Goal: Task Accomplishment & Management: Manage account settings

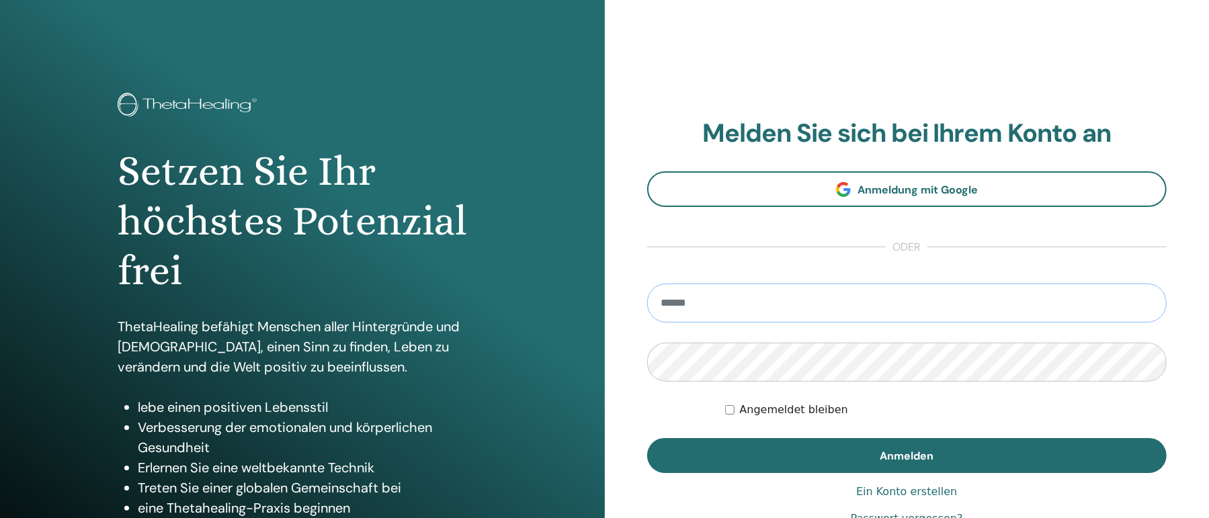
click at [689, 308] on input "email" at bounding box center [907, 303] width 520 height 39
type input "**********"
click at [647, 438] on button "Anmelden" at bounding box center [907, 455] width 520 height 35
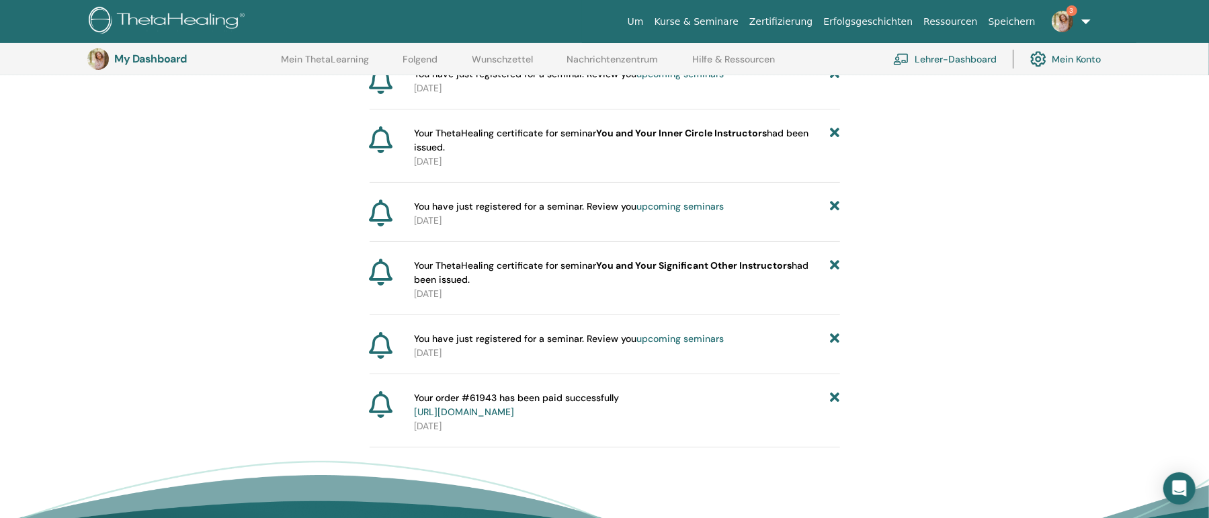
scroll to position [323, 0]
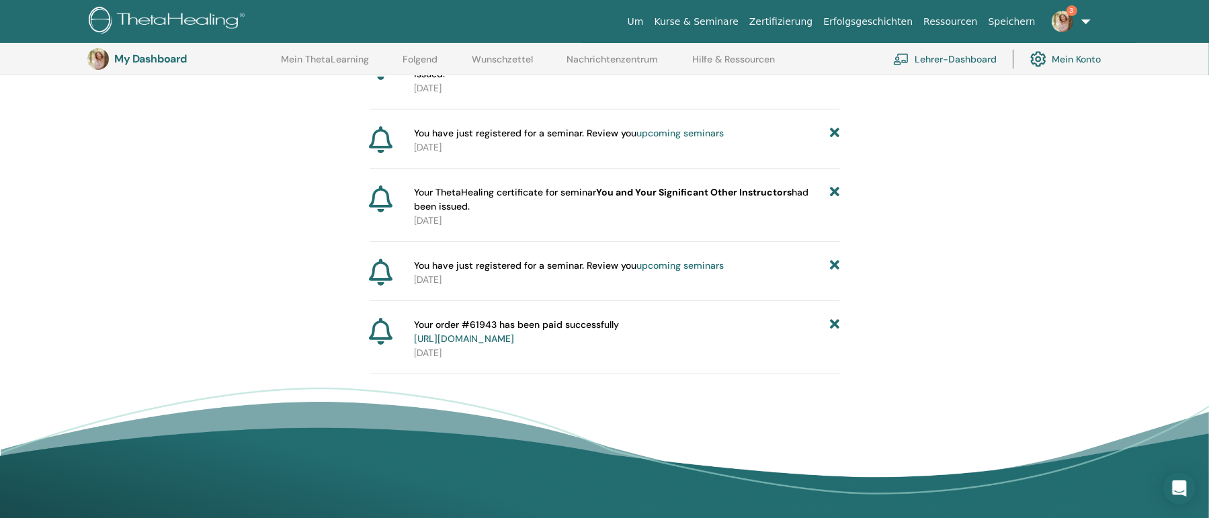
click at [831, 326] on div "Your order #61943 has been paid successfully https://member.thetahealing.com/me…" at bounding box center [627, 332] width 426 height 28
click at [834, 320] on icon at bounding box center [834, 332] width 9 height 28
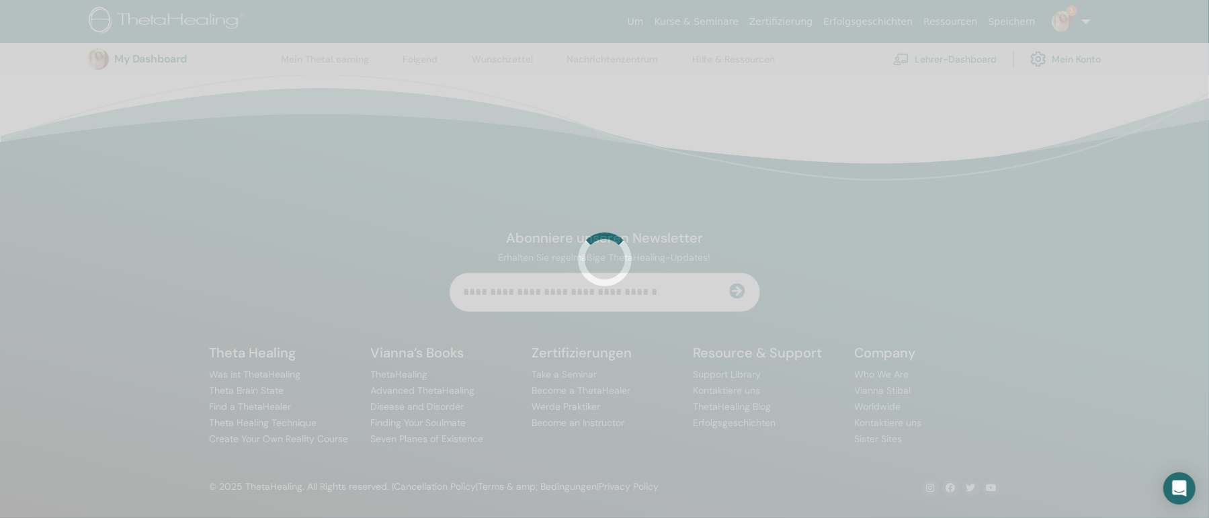
scroll to position [144, 0]
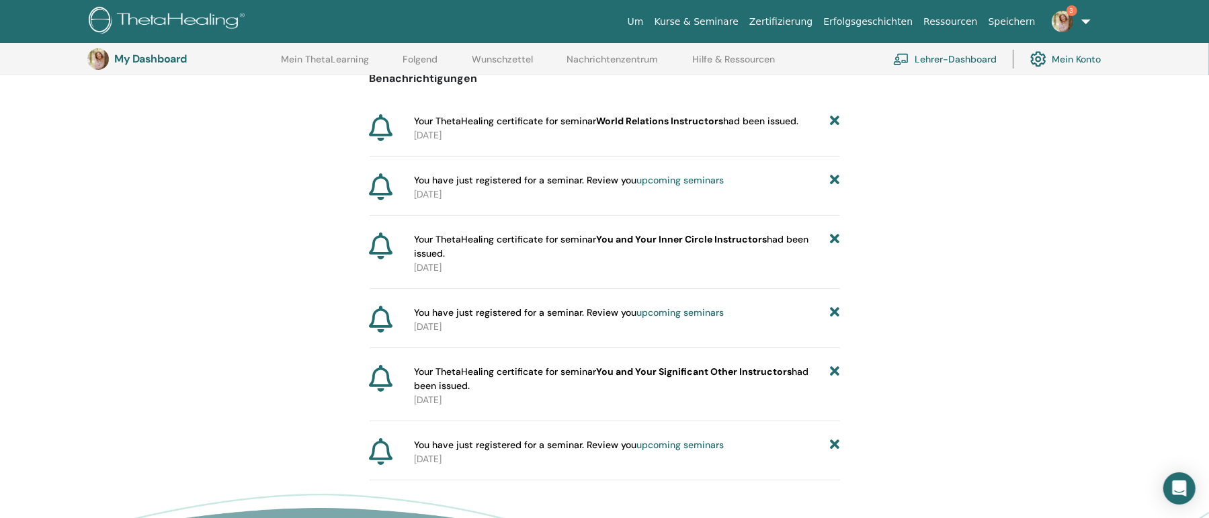
click at [507, 122] on span "Your ThetaHealing certificate for seminar World Relations Instructors had been …" at bounding box center [606, 121] width 384 height 14
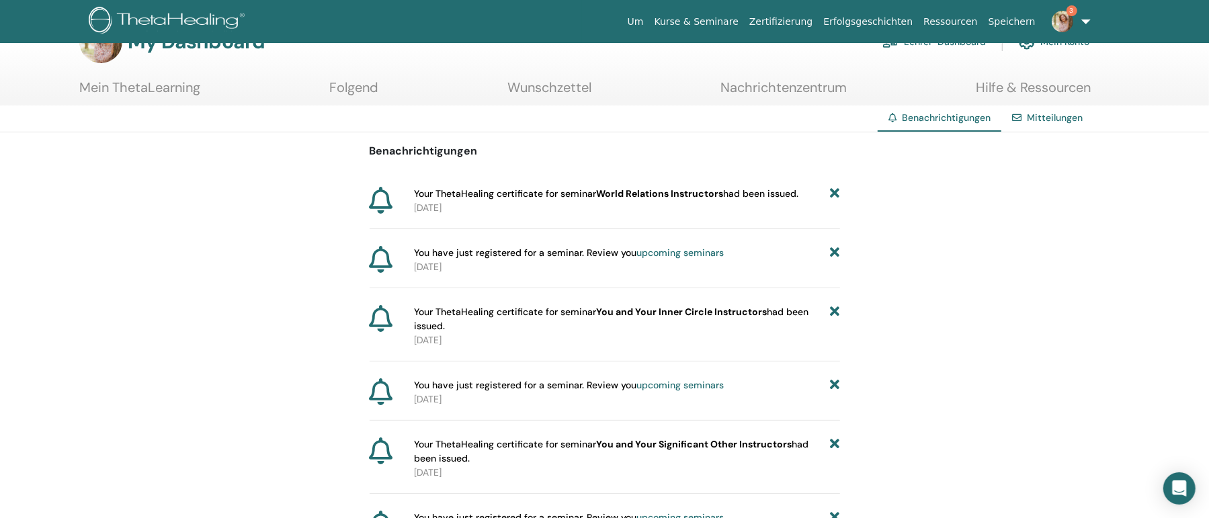
click at [575, 311] on span "Your ThetaHealing certificate for seminar You and Your Inner Circle Instructors…" at bounding box center [622, 319] width 417 height 28
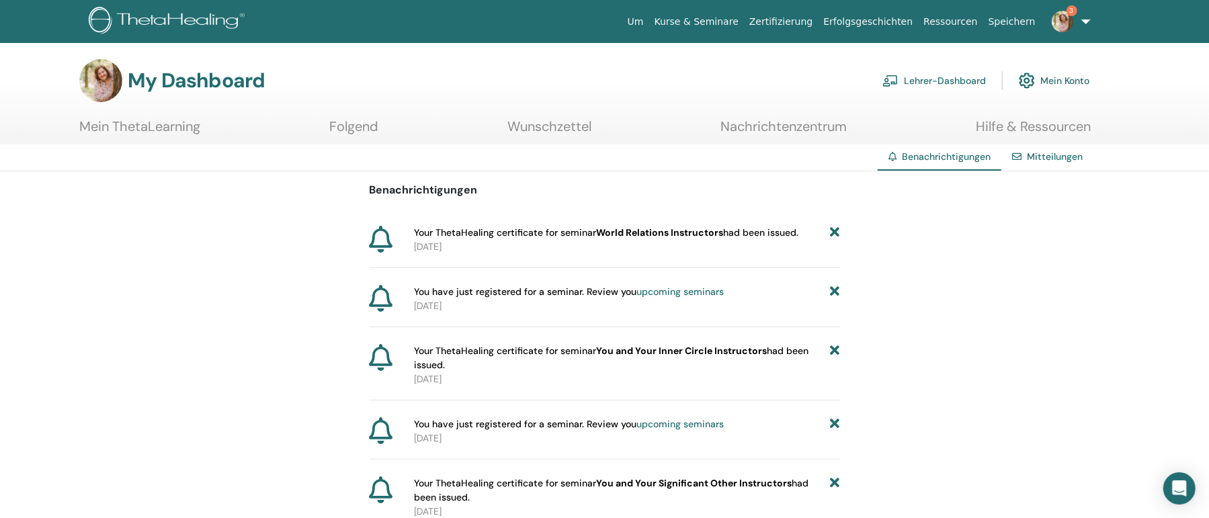
click at [147, 126] on link "Mein ThetaLearning" at bounding box center [139, 131] width 121 height 26
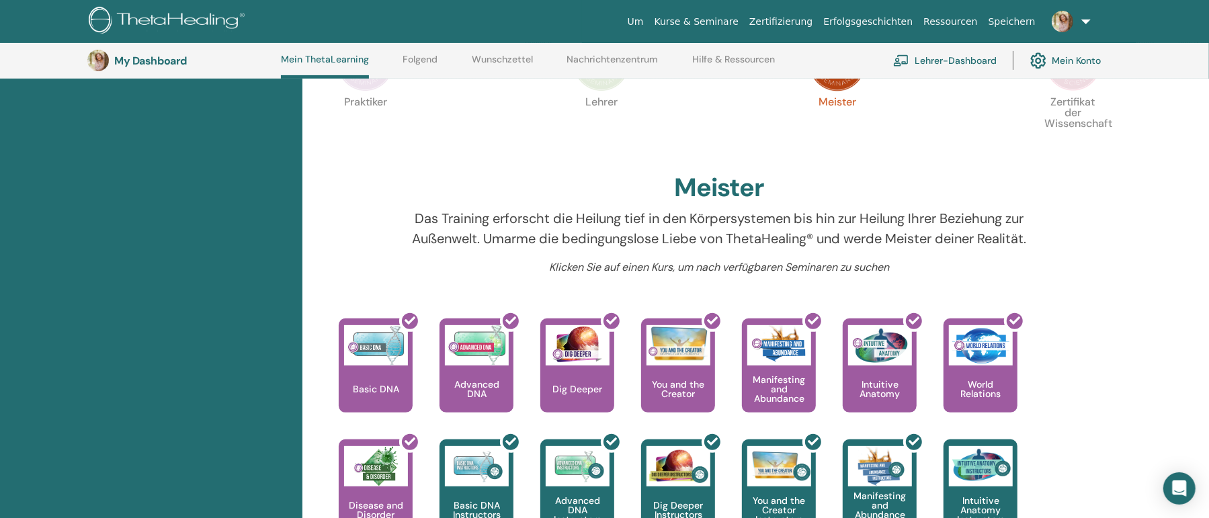
scroll to position [253, 0]
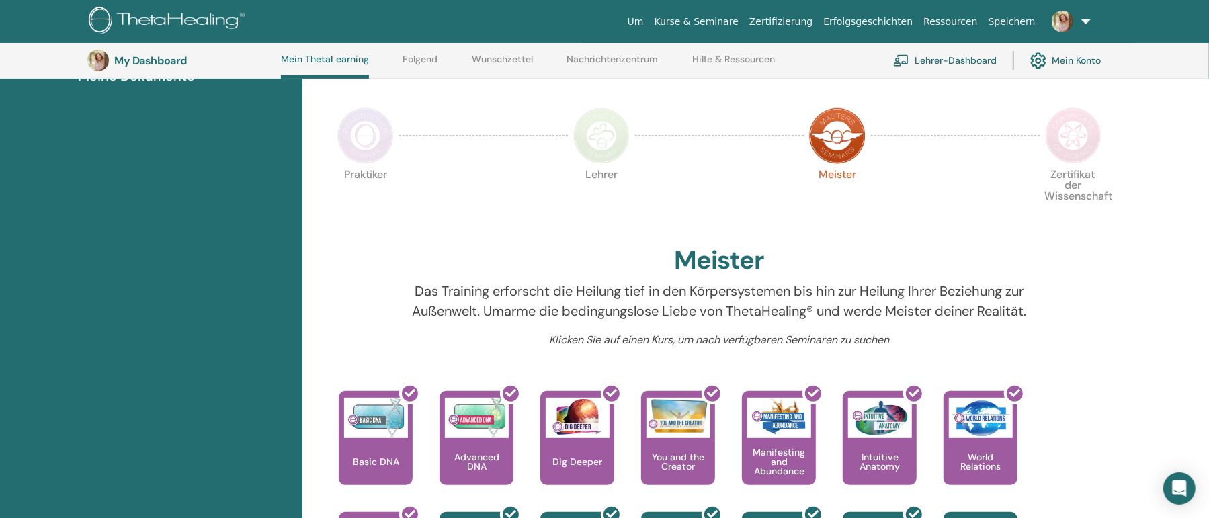
click at [1075, 138] on img at bounding box center [1073, 136] width 56 height 56
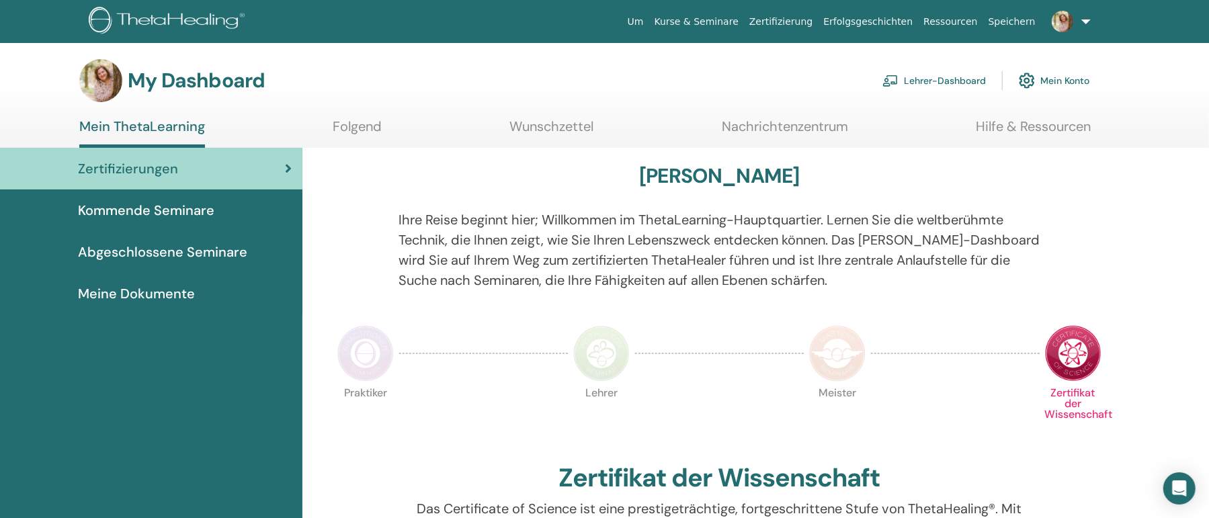
scroll to position [181, 0]
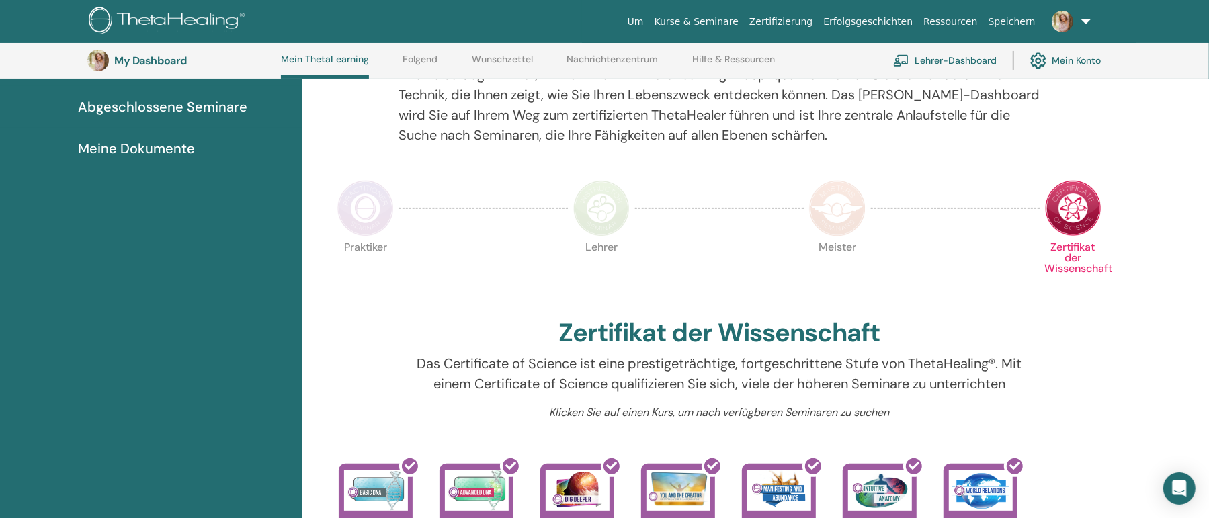
click at [837, 217] on img at bounding box center [837, 208] width 56 height 56
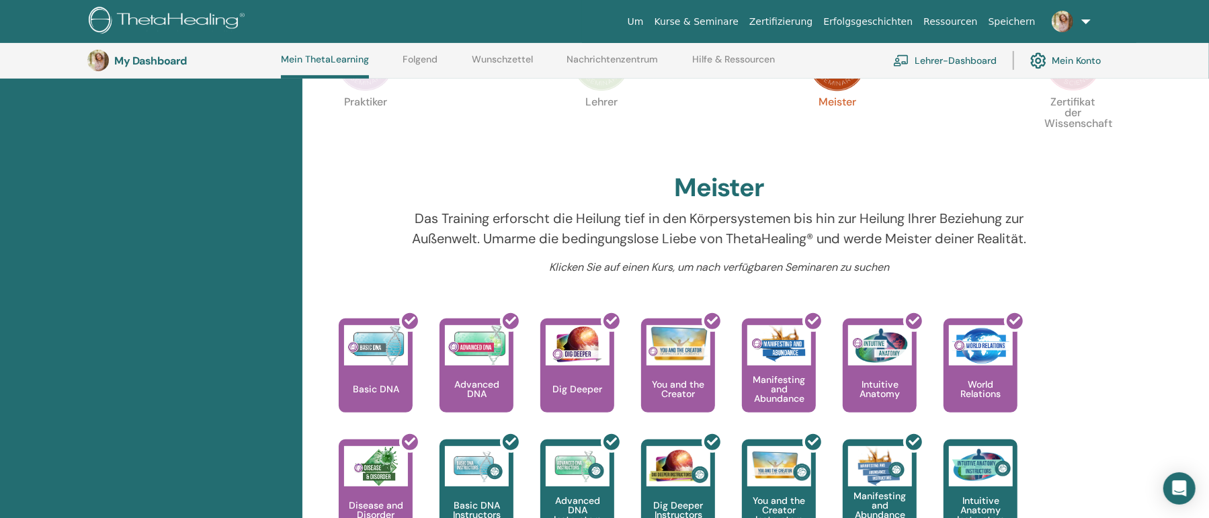
scroll to position [253, 0]
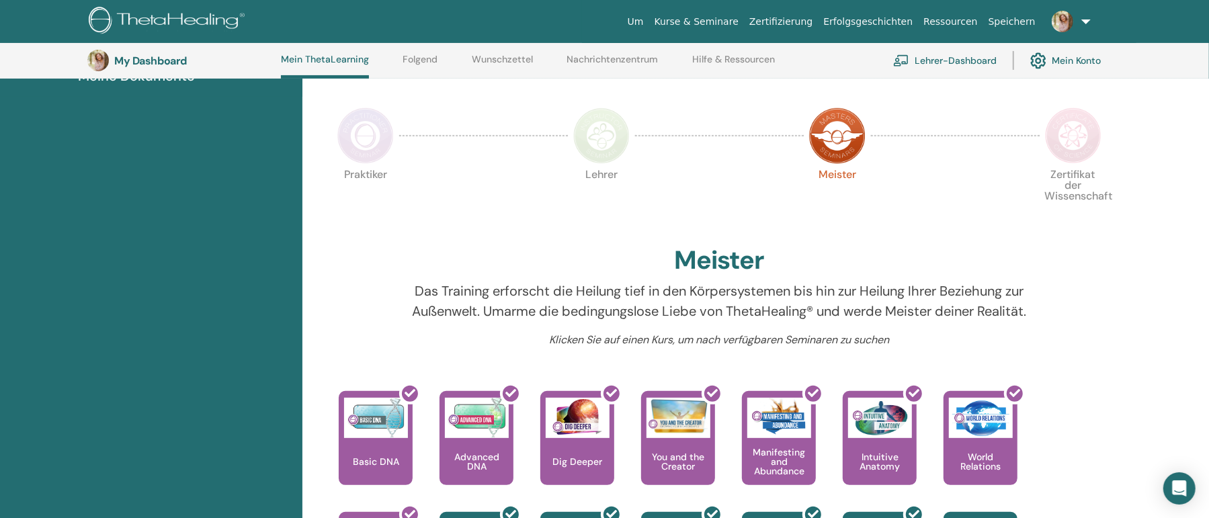
click at [1061, 142] on img at bounding box center [1073, 136] width 56 height 56
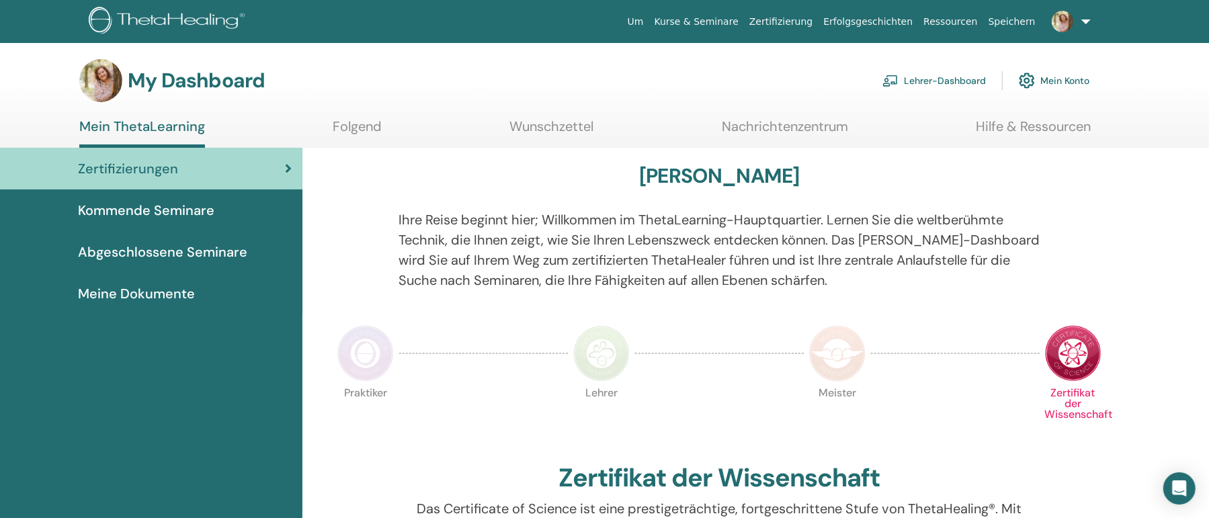
click at [155, 204] on span "Kommende Seminare" at bounding box center [146, 210] width 136 height 20
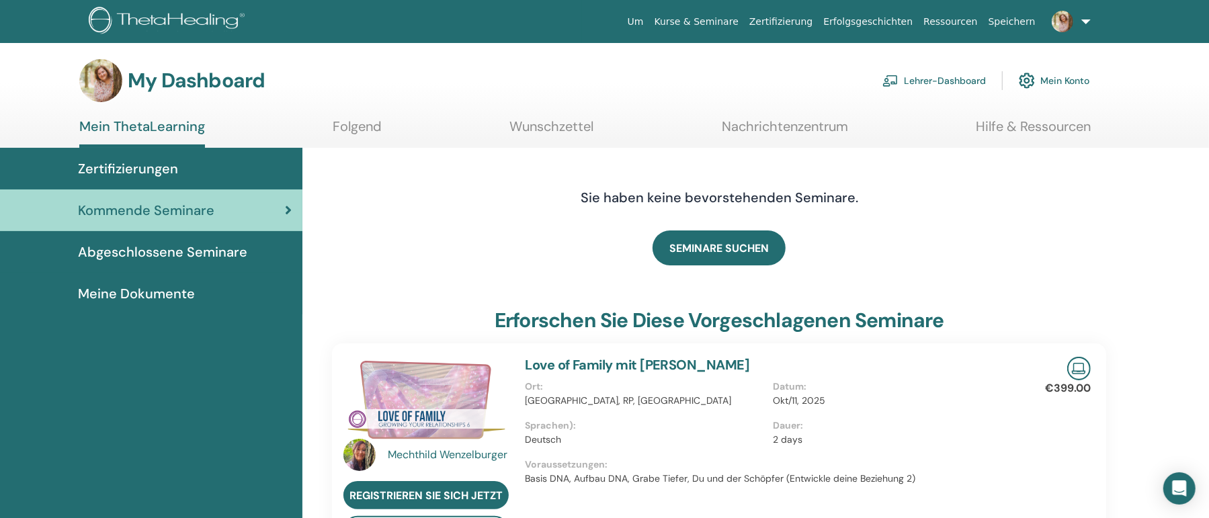
click at [211, 254] on span "Abgeschlossene Seminare" at bounding box center [162, 252] width 169 height 20
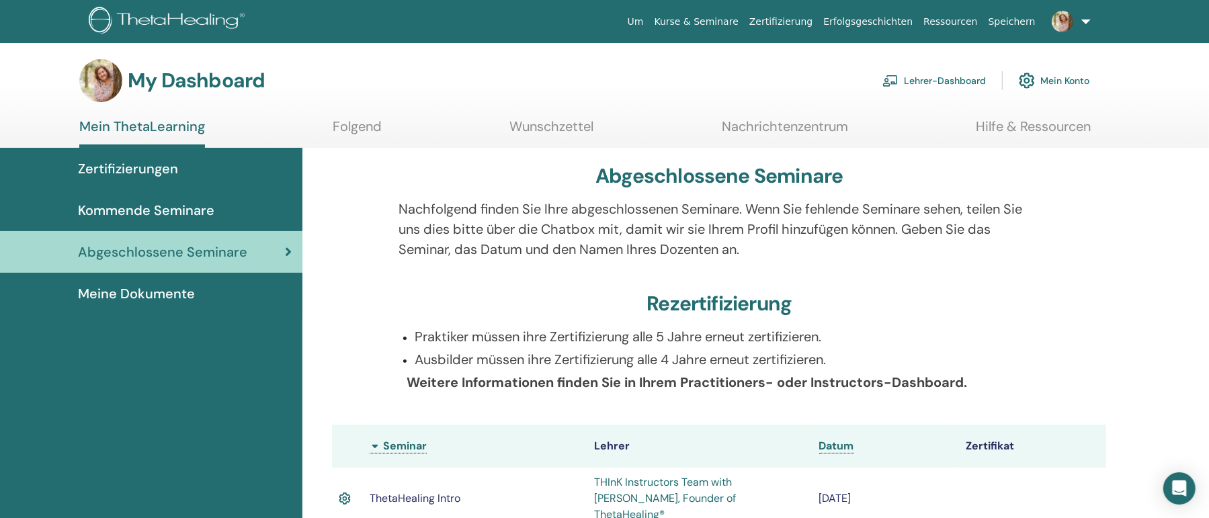
click at [198, 297] on div "Meine Dokumente" at bounding box center [151, 294] width 281 height 20
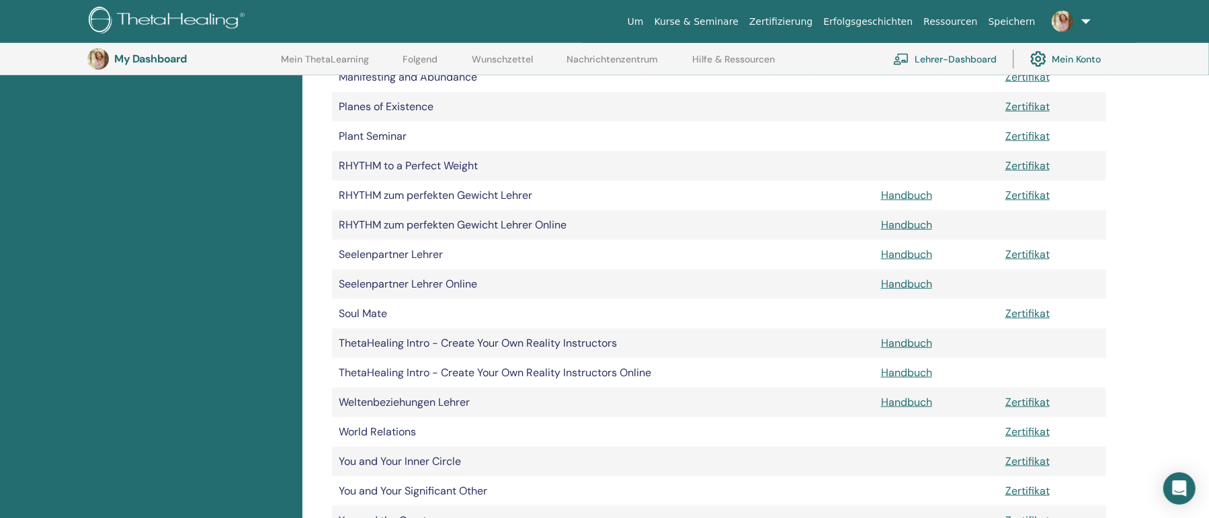
scroll to position [1051, 0]
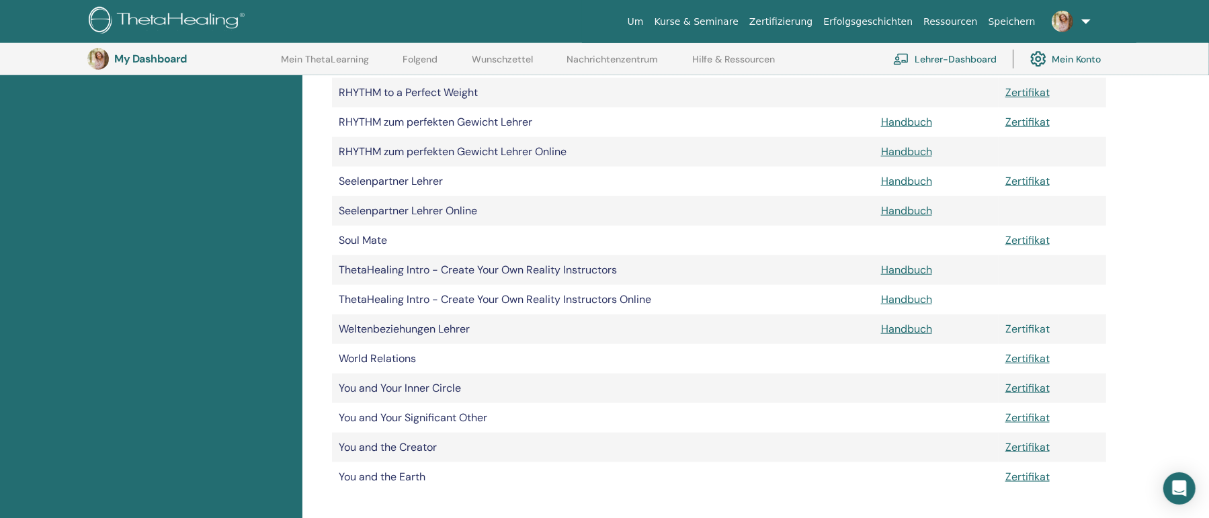
click at [1031, 330] on link "Zertifikat" at bounding box center [1027, 329] width 44 height 14
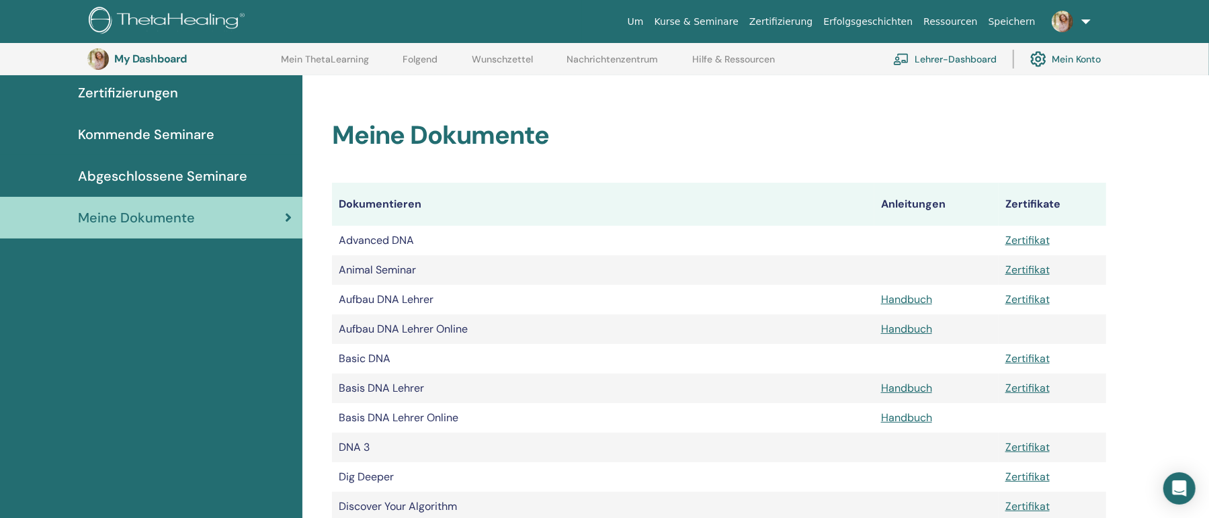
scroll to position [0, 0]
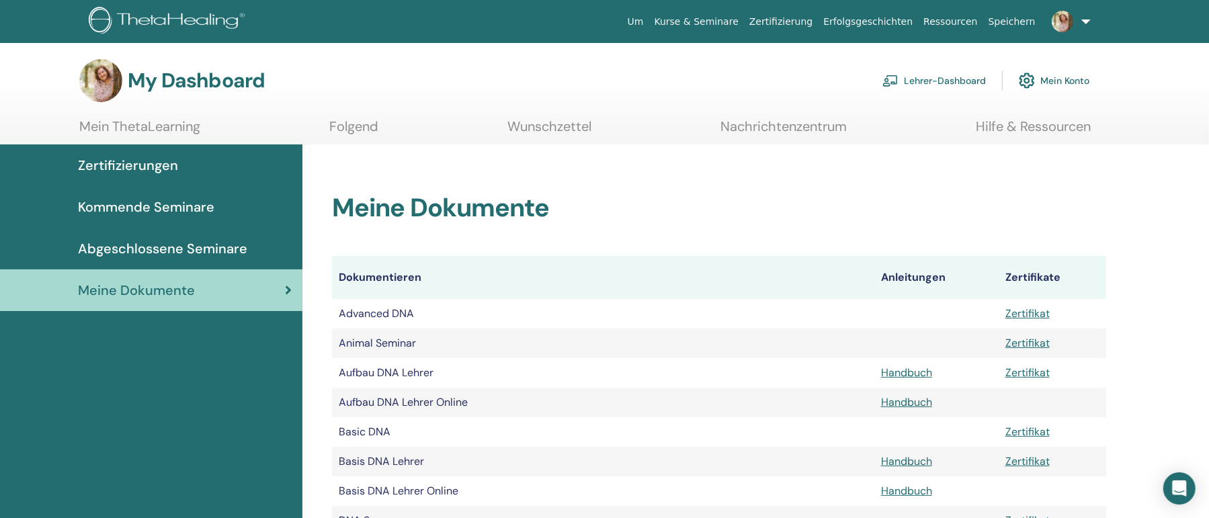
click at [931, 83] on link "Lehrer-Dashboard" at bounding box center [933, 81] width 103 height 30
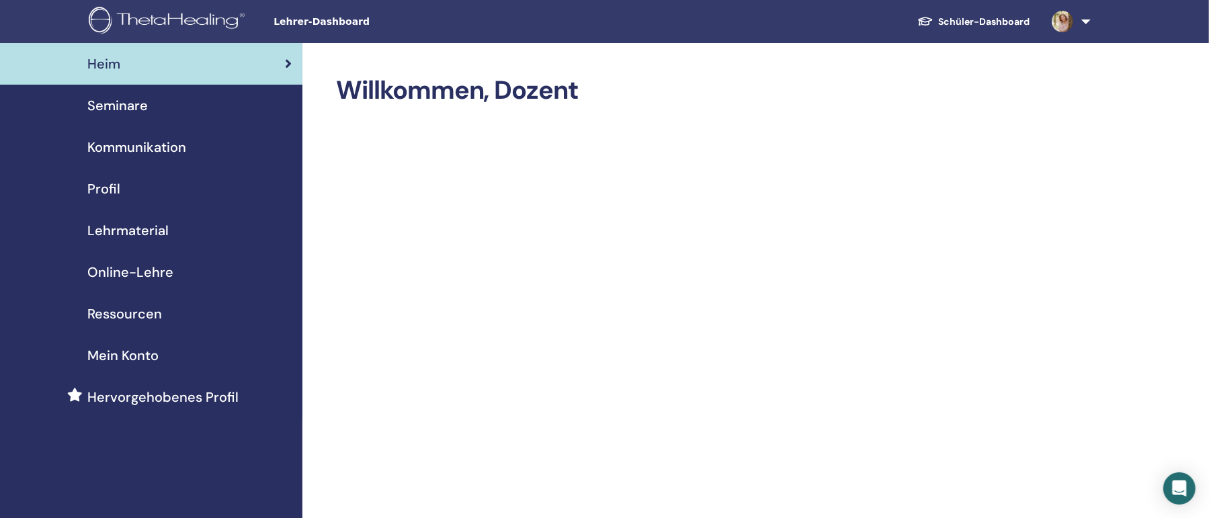
click at [131, 106] on span "Seminare" at bounding box center [117, 105] width 60 height 20
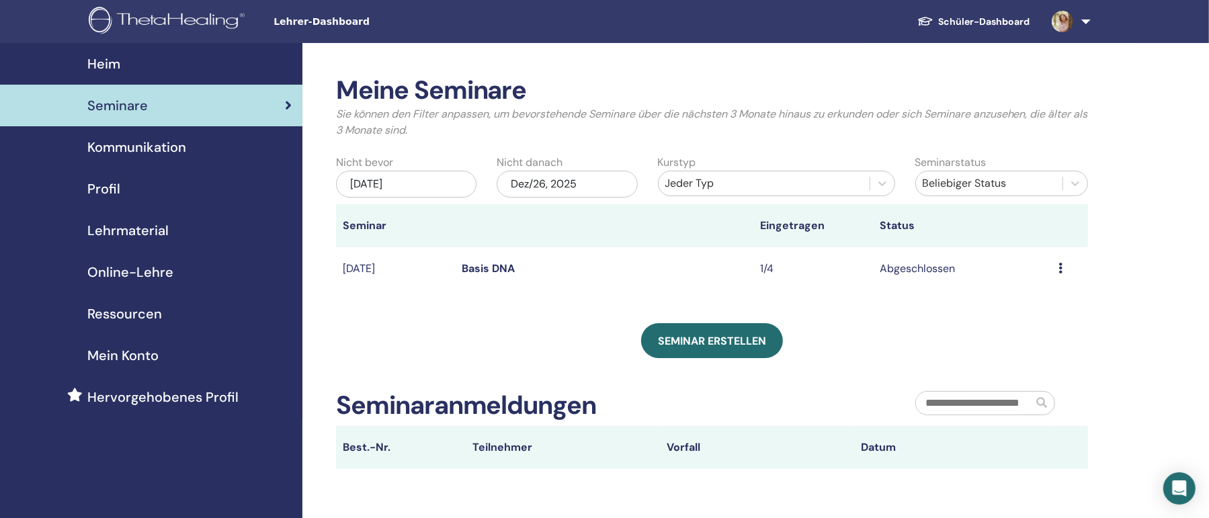
click at [153, 145] on span "Kommunikation" at bounding box center [136, 147] width 99 height 20
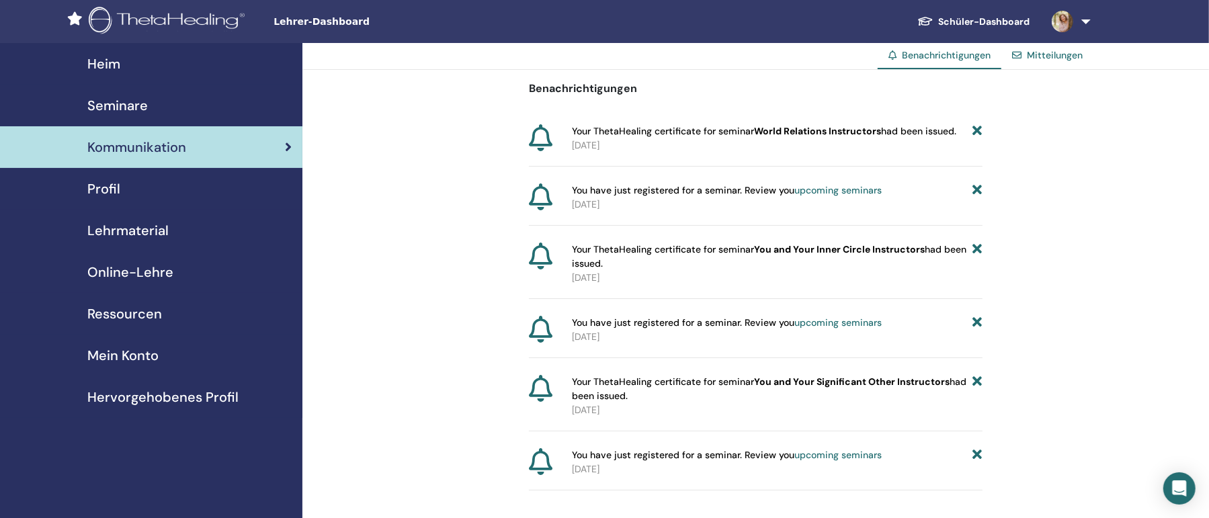
click at [114, 181] on span "Profil" at bounding box center [103, 189] width 33 height 20
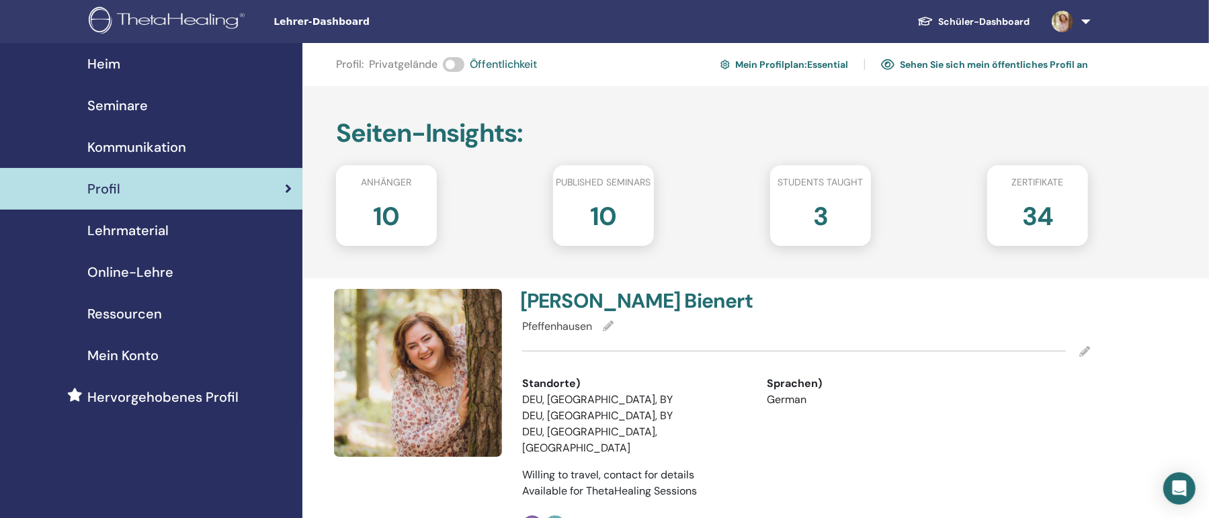
click at [149, 231] on span "Lehrmaterial" at bounding box center [127, 230] width 81 height 20
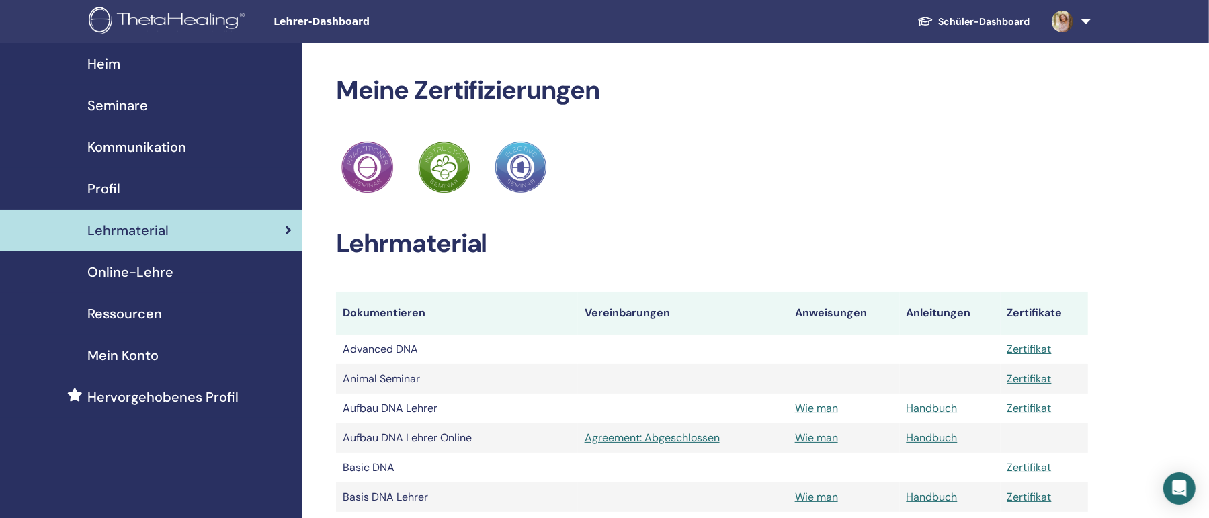
click at [167, 266] on span "Online-Lehre" at bounding box center [130, 272] width 86 height 20
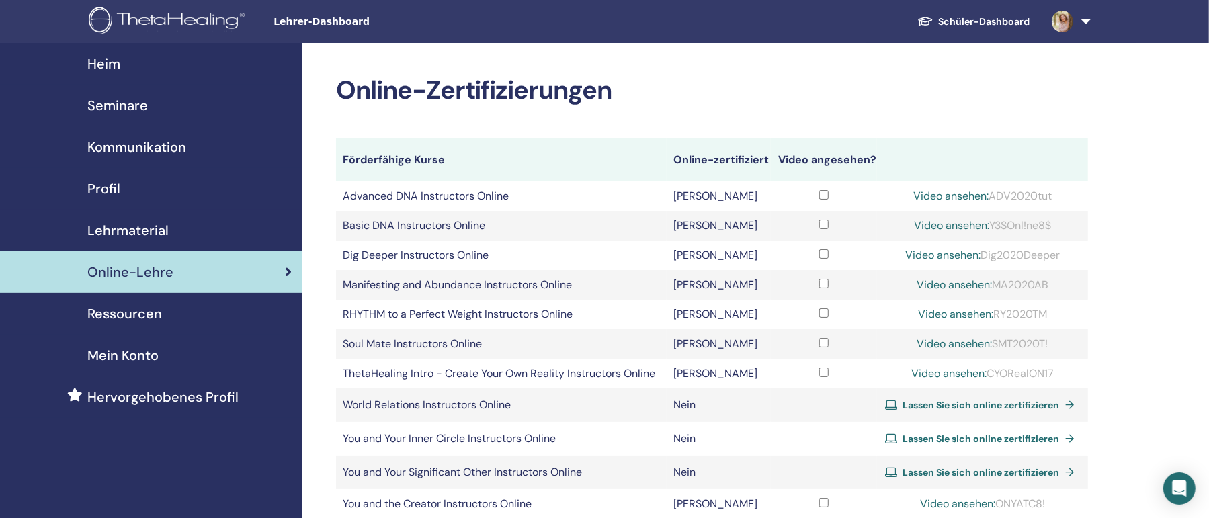
scroll to position [73, 0]
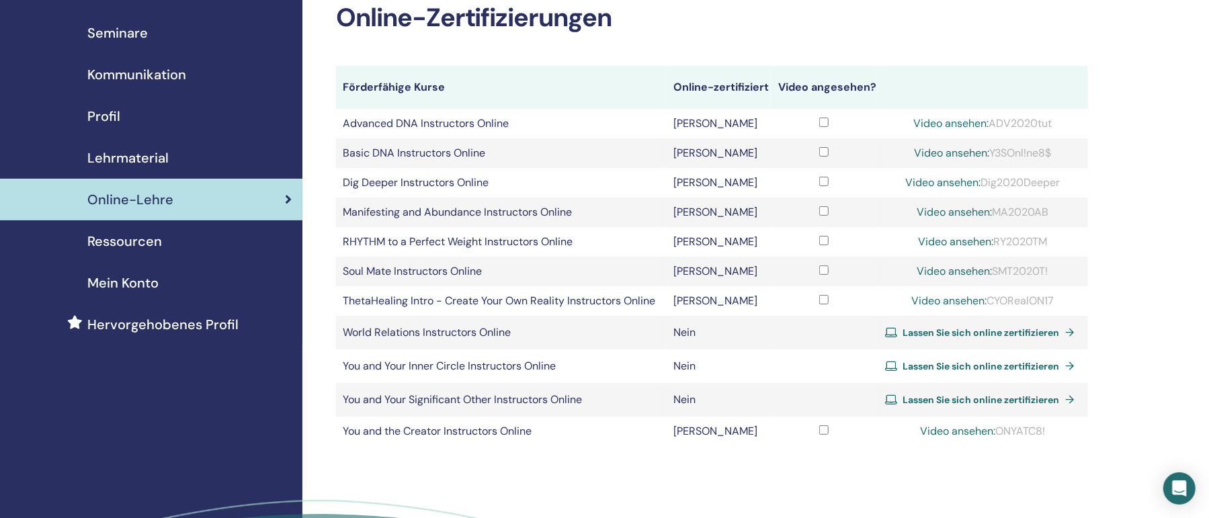
click at [991, 363] on span "Lassen Sie sich online zertifizieren" at bounding box center [981, 366] width 157 height 12
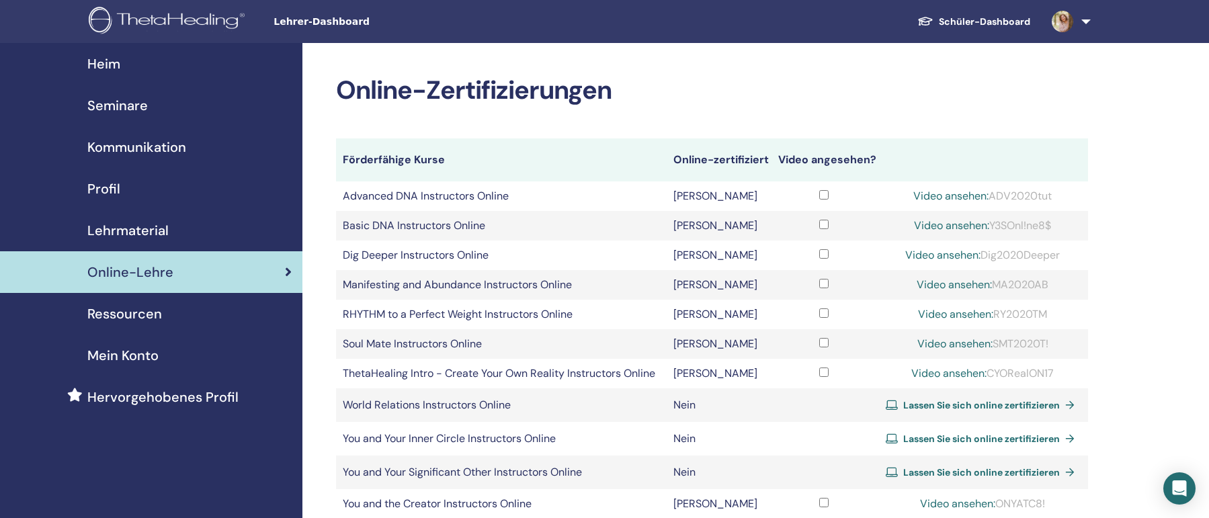
scroll to position [73, 0]
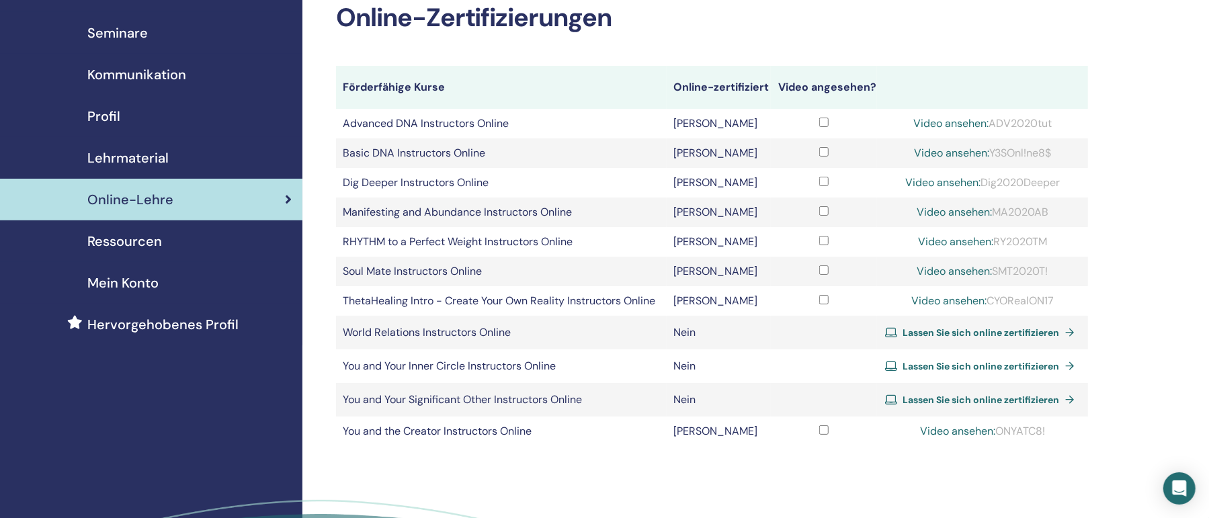
click at [1021, 402] on span "Lassen Sie sich online zertifizieren" at bounding box center [981, 400] width 157 height 12
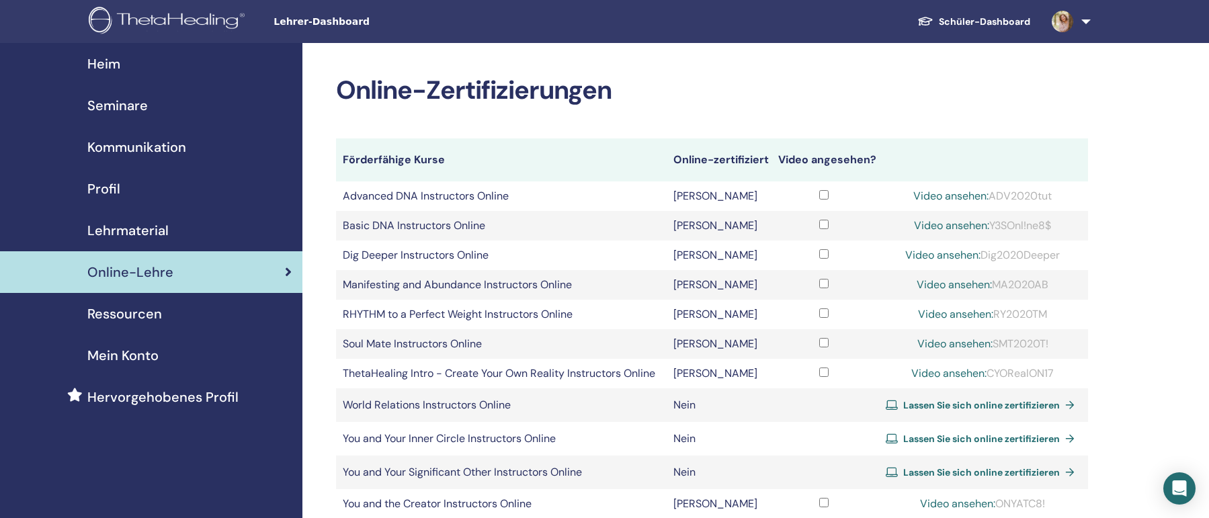
scroll to position [73, 0]
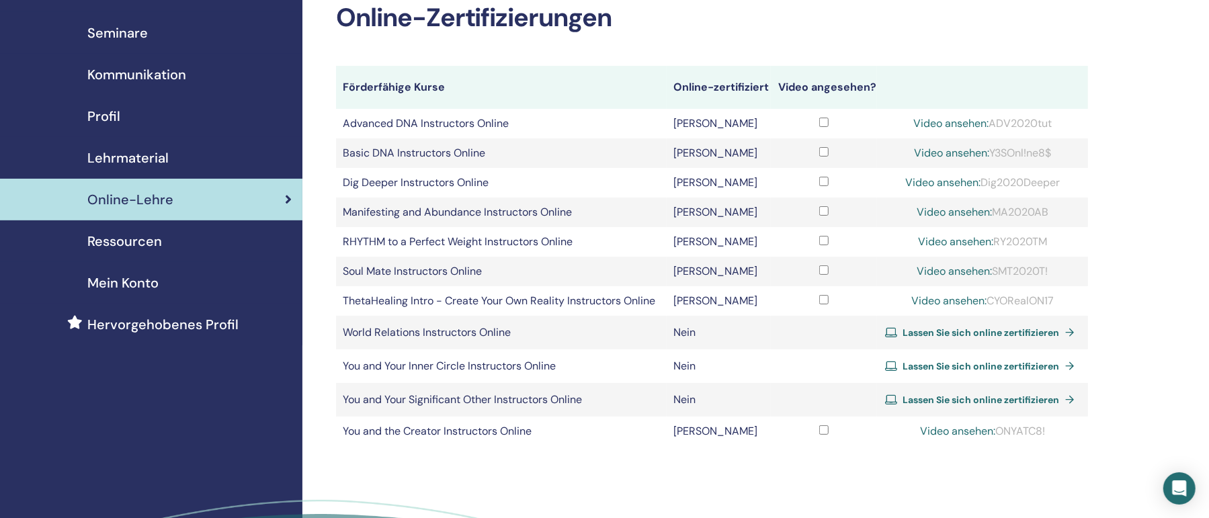
click at [953, 333] on span "Lassen Sie sich online zertifizieren" at bounding box center [981, 333] width 157 height 12
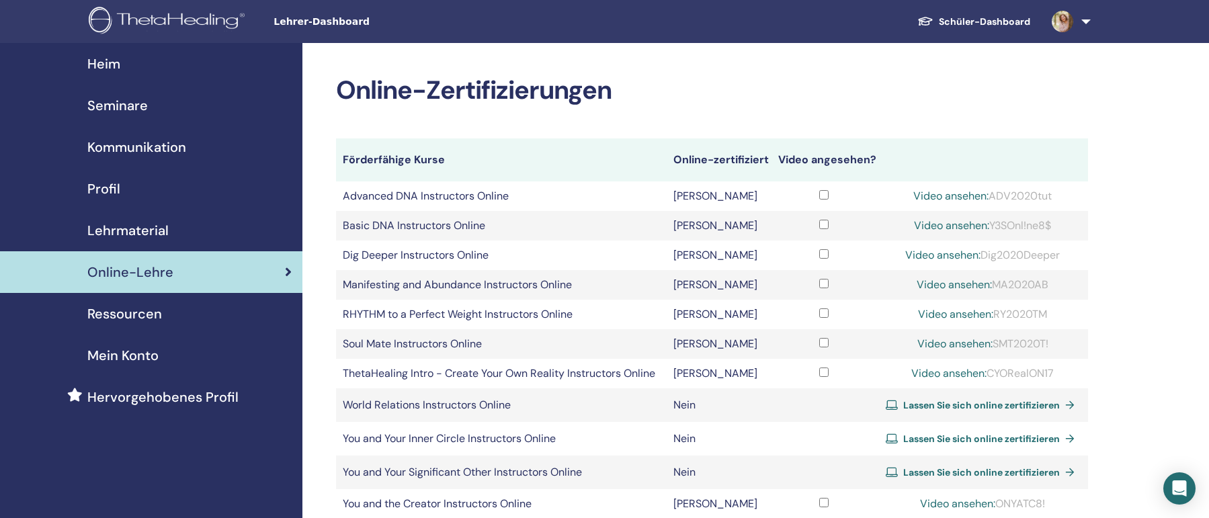
scroll to position [73, 0]
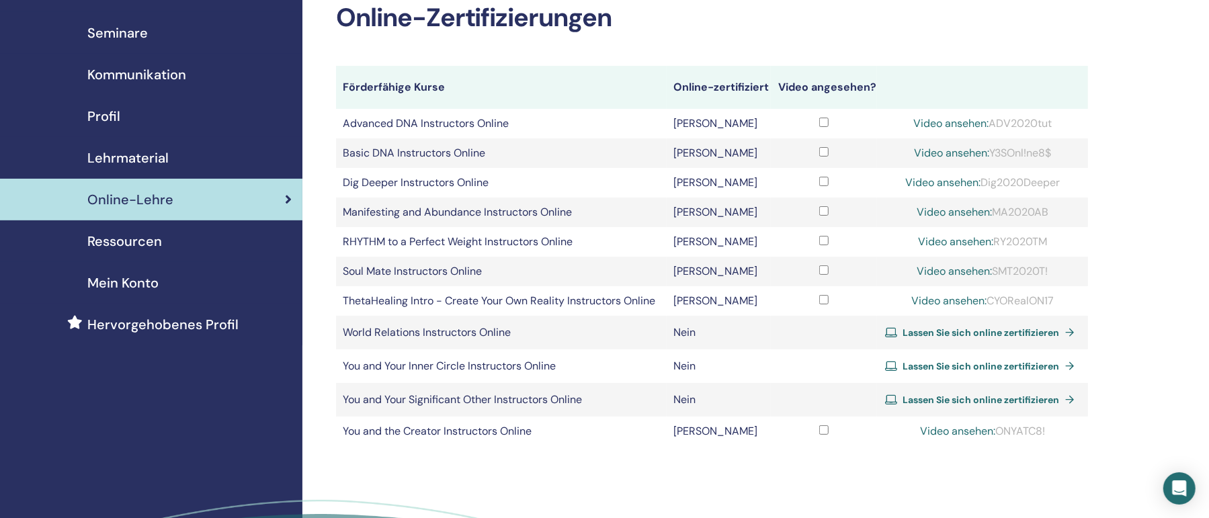
click at [143, 237] on span "Ressourcen" at bounding box center [124, 241] width 75 height 20
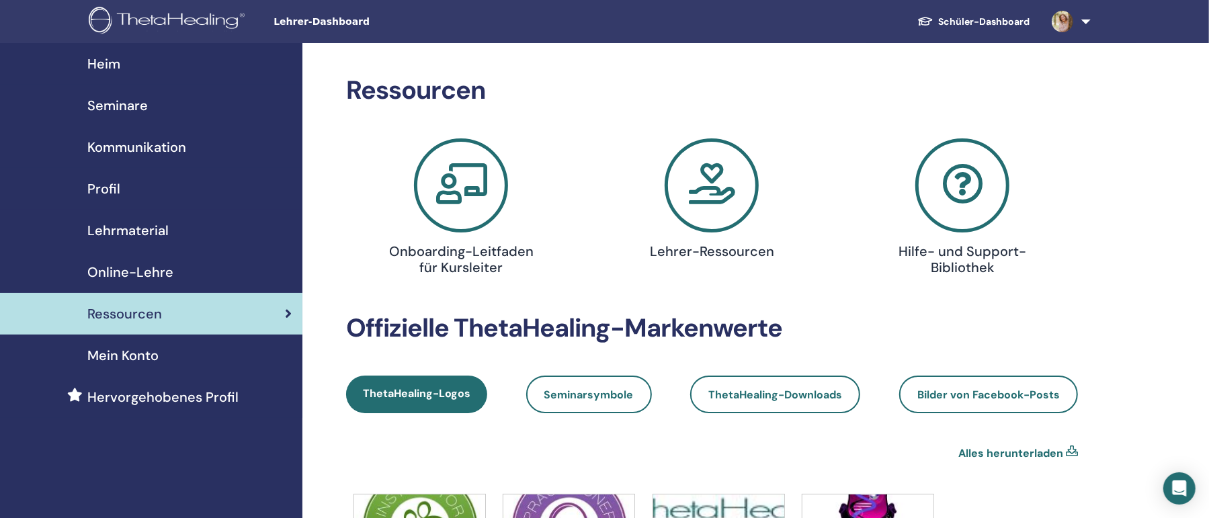
click at [161, 357] on div "Mein Konto" at bounding box center [151, 355] width 281 height 20
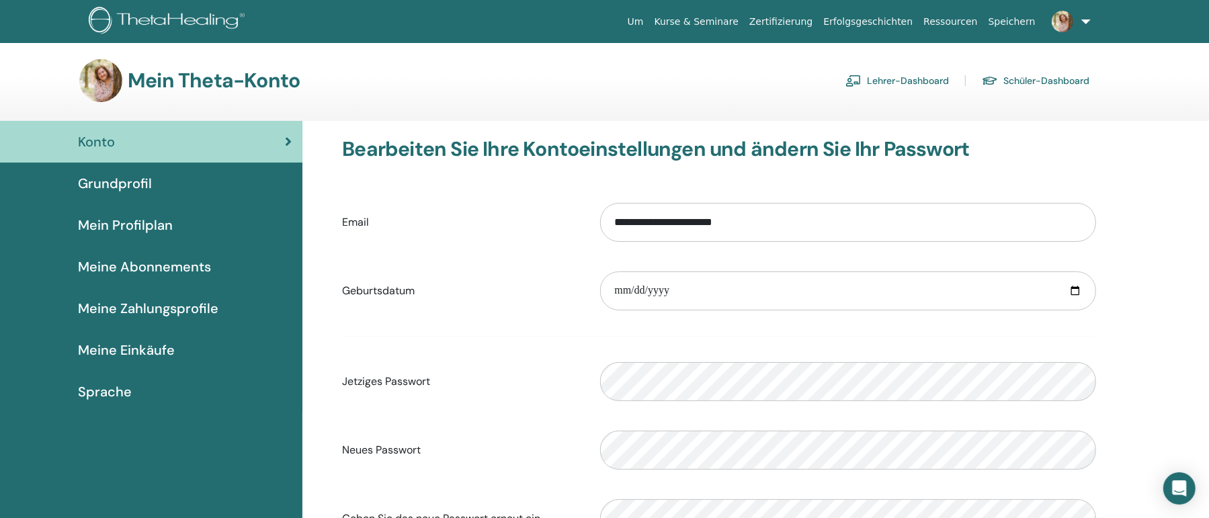
click at [818, 19] on link "Zertifizierung" at bounding box center [781, 21] width 74 height 25
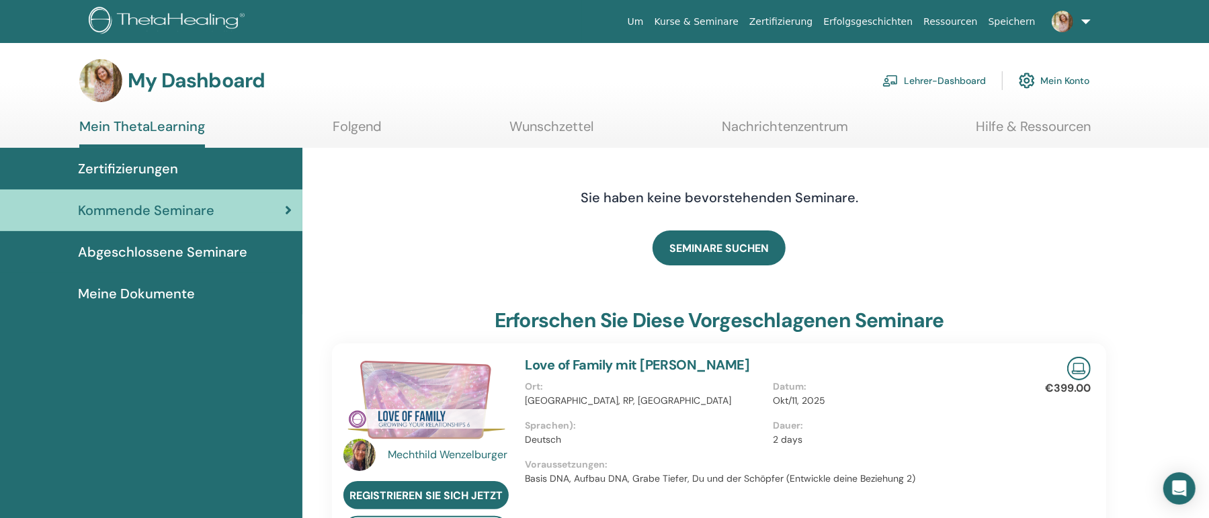
click at [221, 249] on span "Abgeschlossene Seminare" at bounding box center [162, 252] width 169 height 20
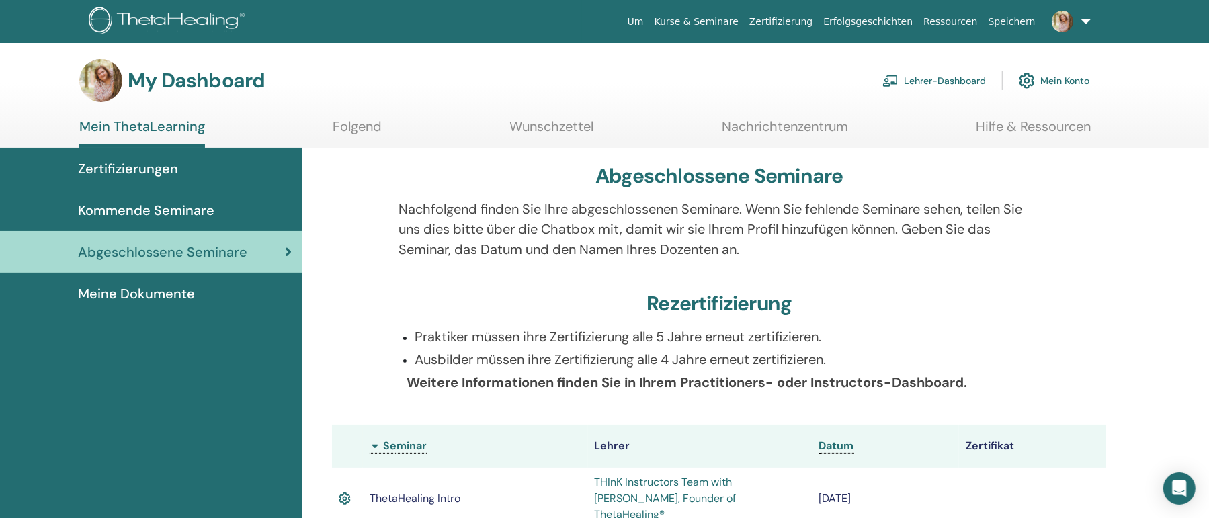
click at [1084, 20] on link at bounding box center [1068, 21] width 55 height 43
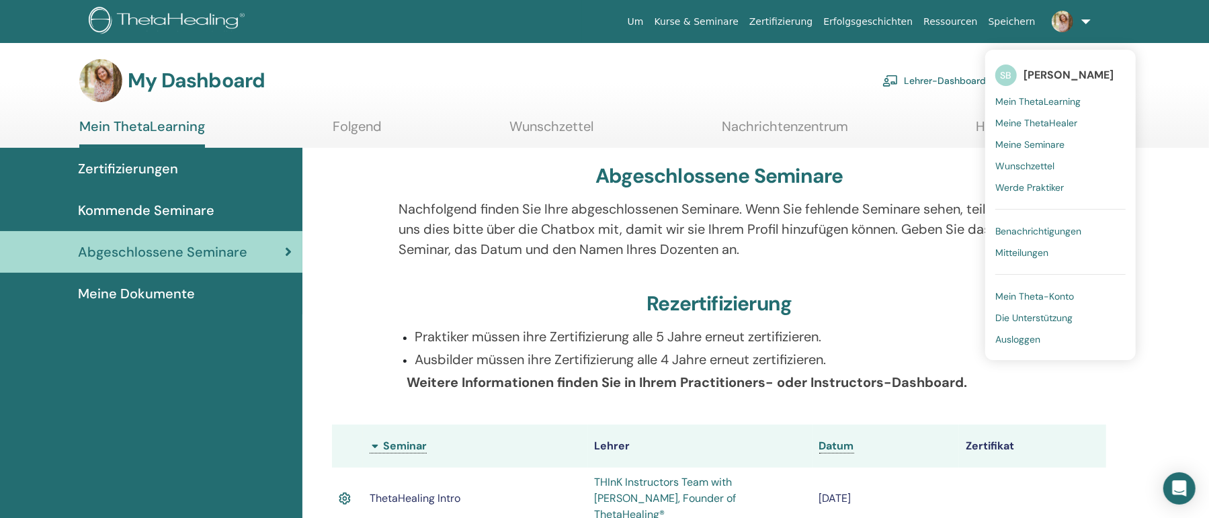
click at [1024, 341] on span "Ausloggen" at bounding box center [1017, 339] width 45 height 12
